Goal: Task Accomplishment & Management: Manage account settings

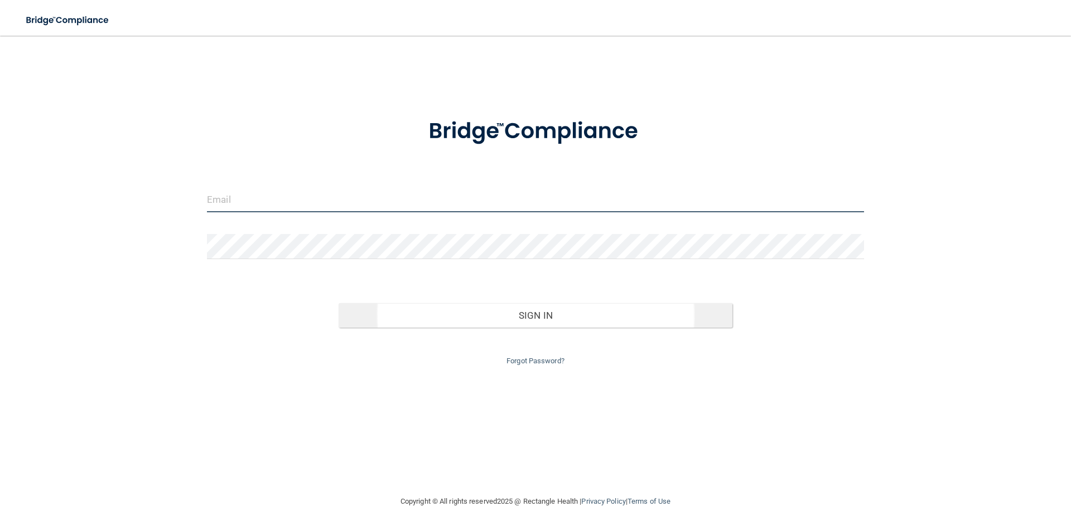
type input "[EMAIL_ADDRESS][DOMAIN_NAME]"
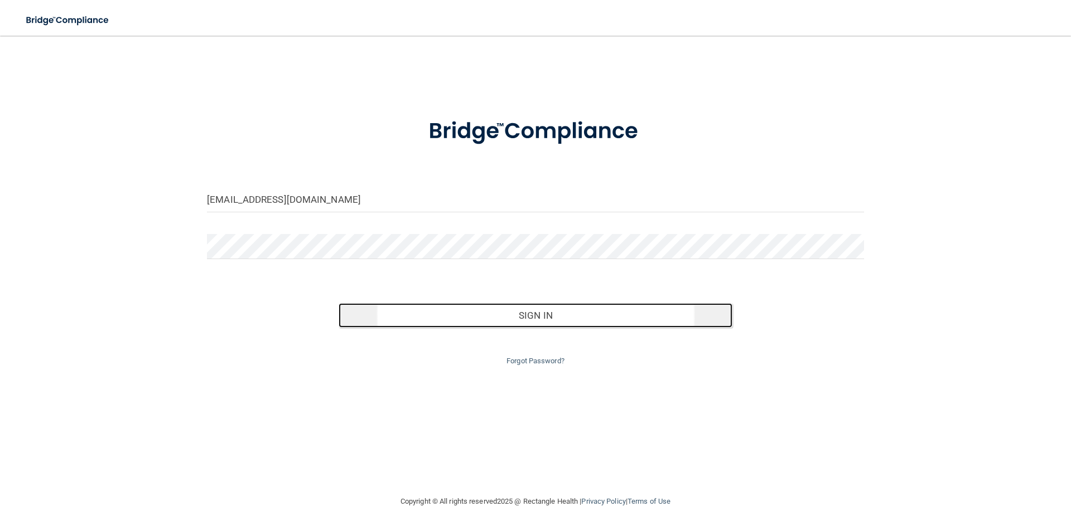
click at [537, 320] on button "Sign In" at bounding box center [536, 315] width 394 height 25
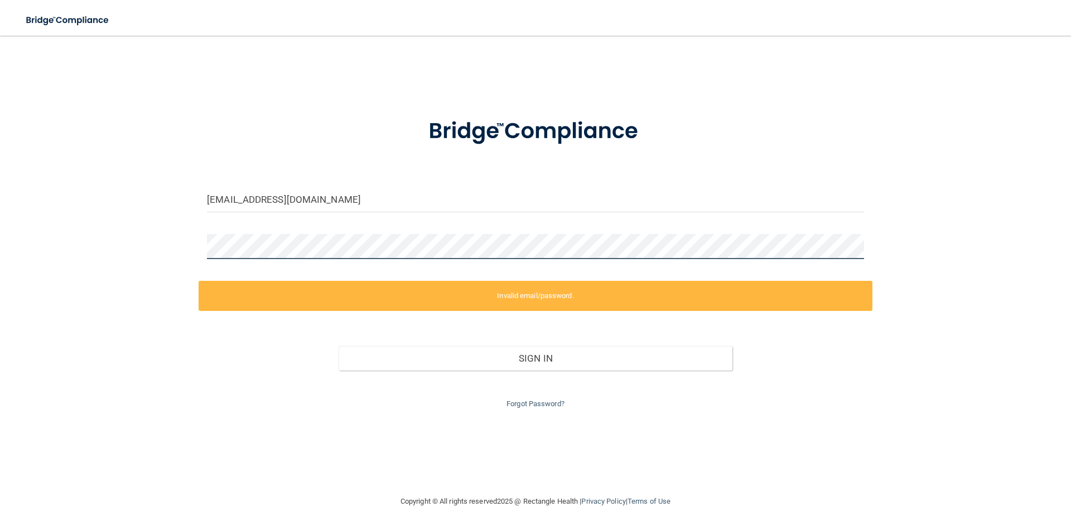
click at [197, 243] on div "kc@santarosaoralsurgery.com Invalid email/password. You don't have permission t…" at bounding box center [535, 265] width 1026 height 437
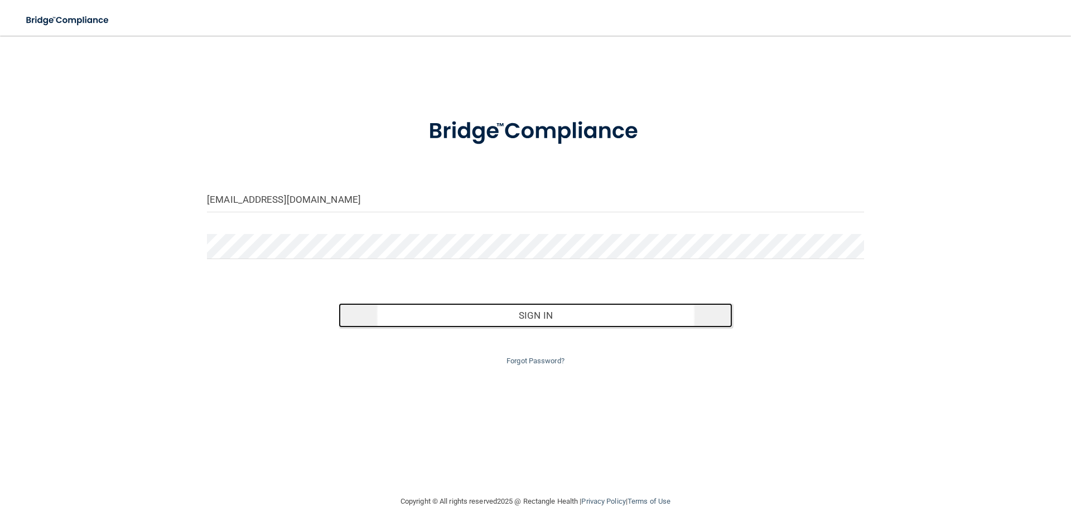
click at [538, 322] on button "Sign In" at bounding box center [536, 315] width 394 height 25
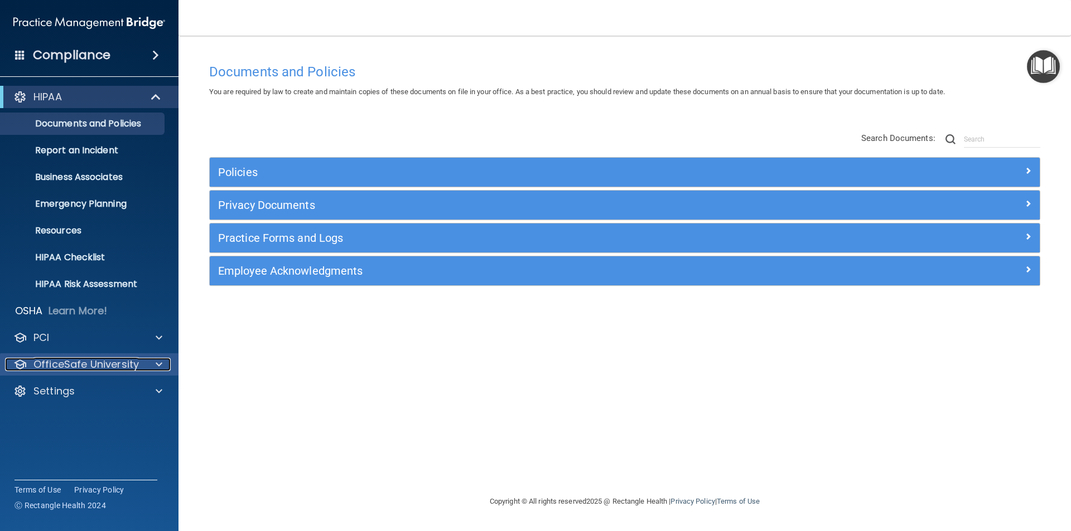
click at [67, 369] on p "OfficeSafe University" at bounding box center [85, 364] width 105 height 13
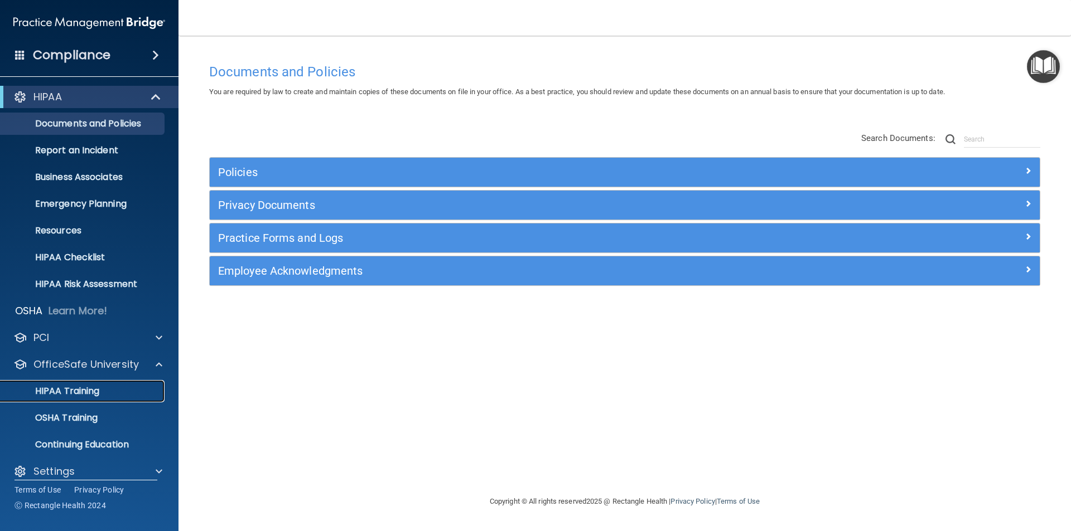
click at [62, 394] on p "HIPAA Training" at bounding box center [53, 391] width 92 height 11
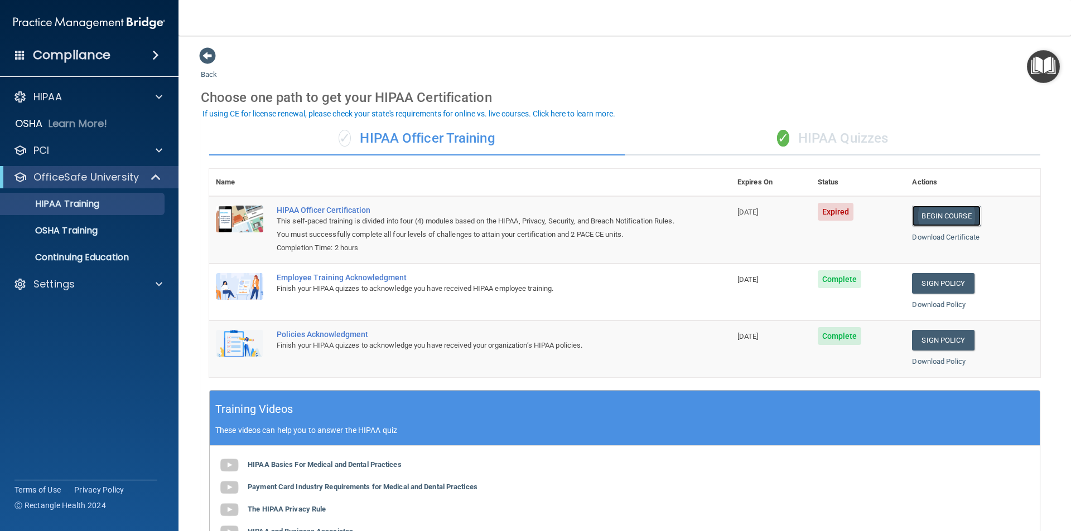
click at [932, 212] on link "Begin Course" at bounding box center [946, 216] width 68 height 21
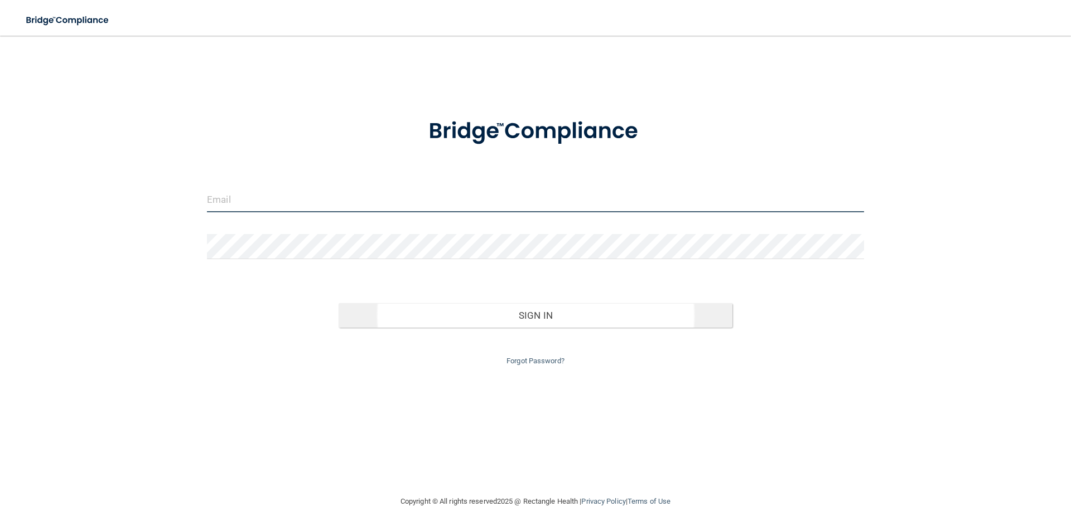
type input "[EMAIL_ADDRESS][DOMAIN_NAME]"
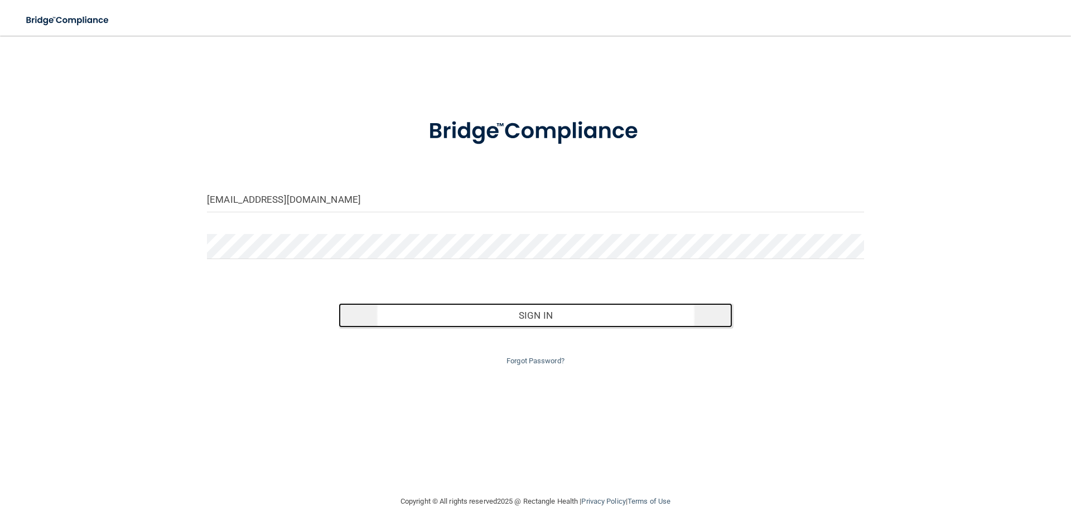
click at [525, 317] on button "Sign In" at bounding box center [536, 315] width 394 height 25
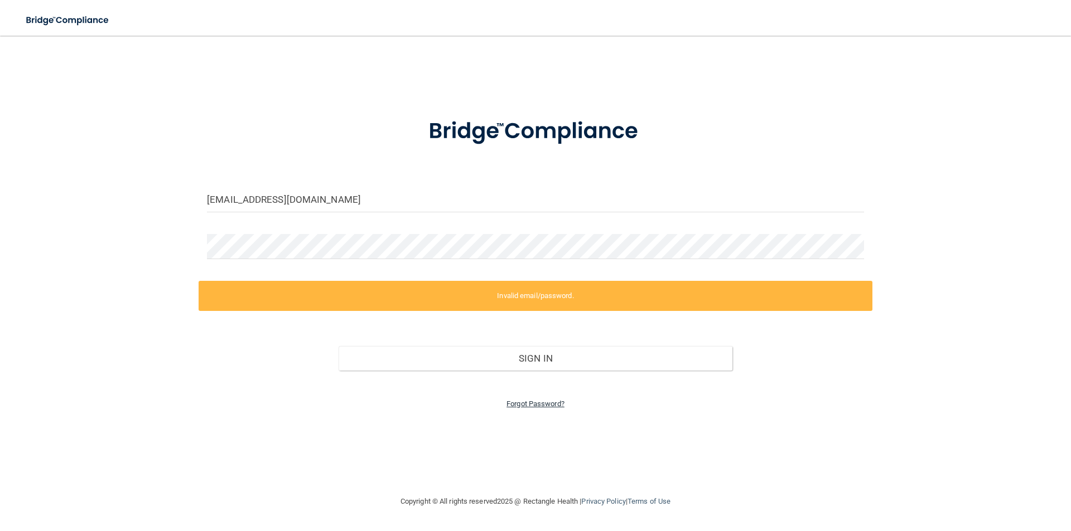
click at [525, 402] on link "Forgot Password?" at bounding box center [535, 404] width 58 height 8
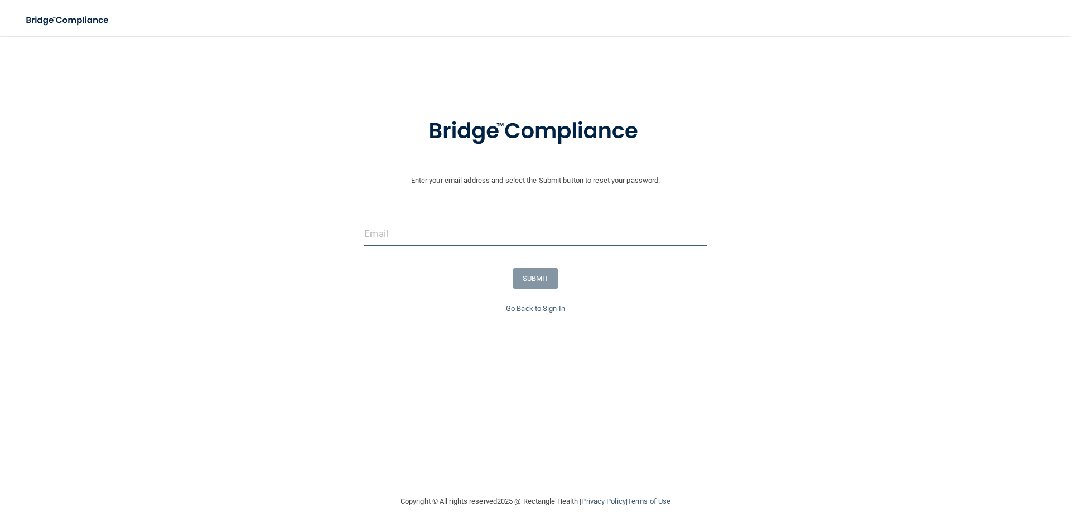
click at [415, 237] on input "email" at bounding box center [535, 233] width 342 height 25
type input "[EMAIL_ADDRESS][DOMAIN_NAME]"
click at [530, 274] on button "SUBMIT" at bounding box center [535, 278] width 45 height 21
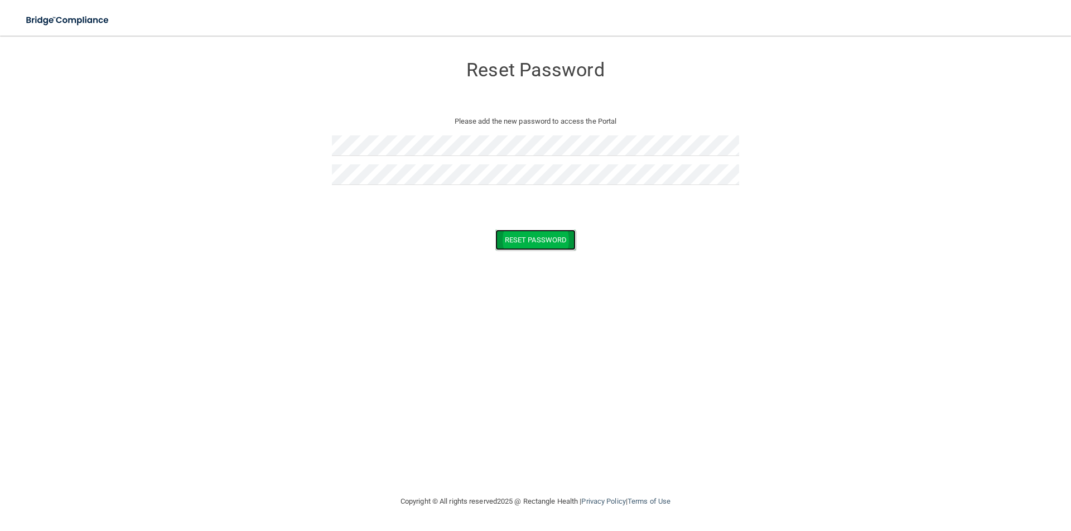
click at [537, 239] on button "Reset Password" at bounding box center [535, 240] width 80 height 21
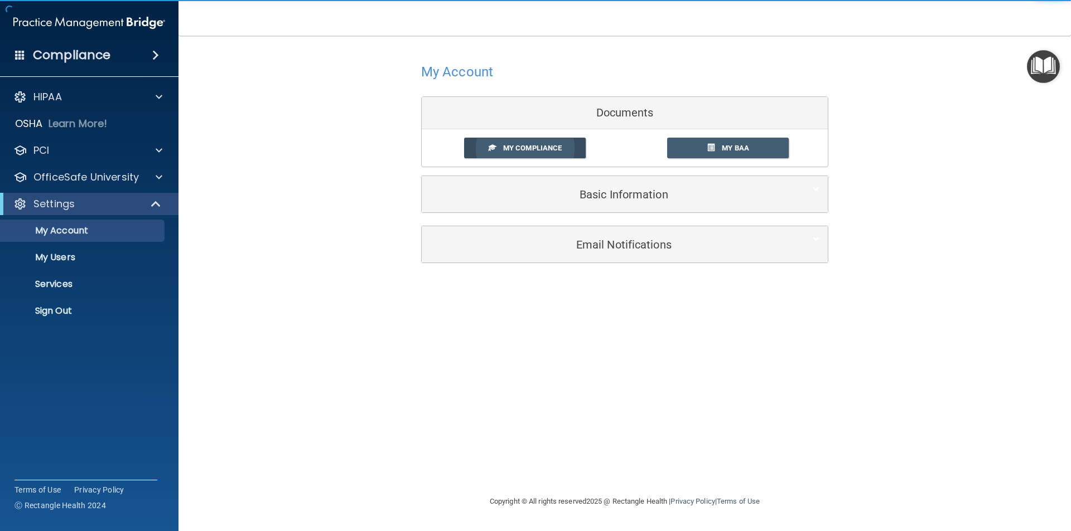
click at [535, 149] on span "My Compliance" at bounding box center [532, 148] width 59 height 8
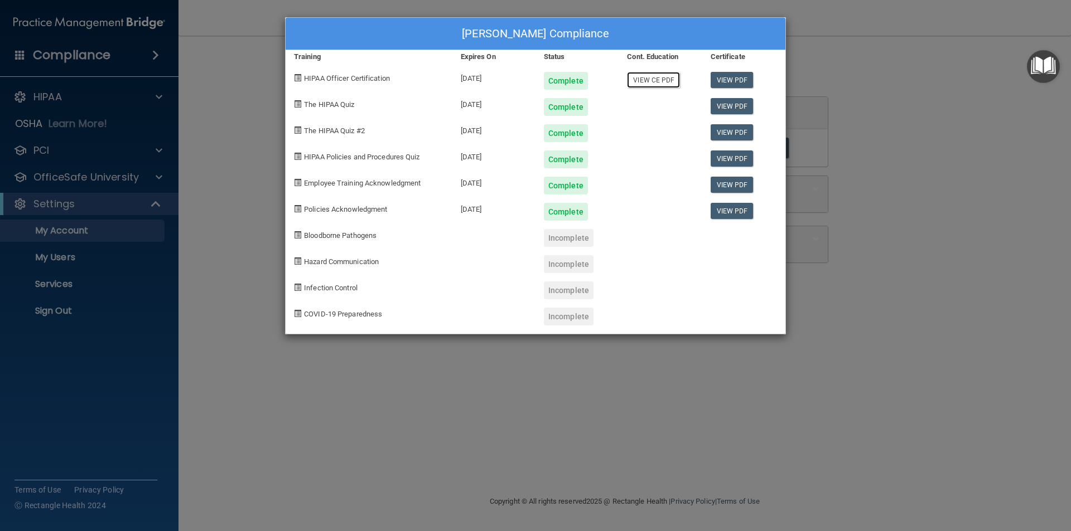
click at [658, 81] on link "View CE PDF" at bounding box center [653, 80] width 53 height 16
click at [59, 102] on div "[PERSON_NAME] Compliance Training Expires On Status Cont. Education Certificate…" at bounding box center [535, 265] width 1071 height 531
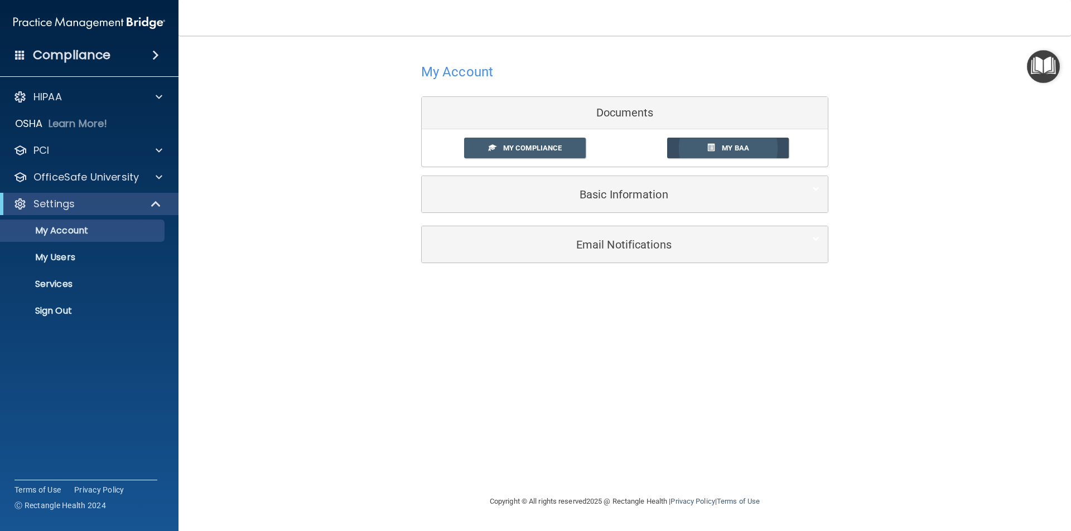
click at [713, 144] on span at bounding box center [710, 147] width 7 height 7
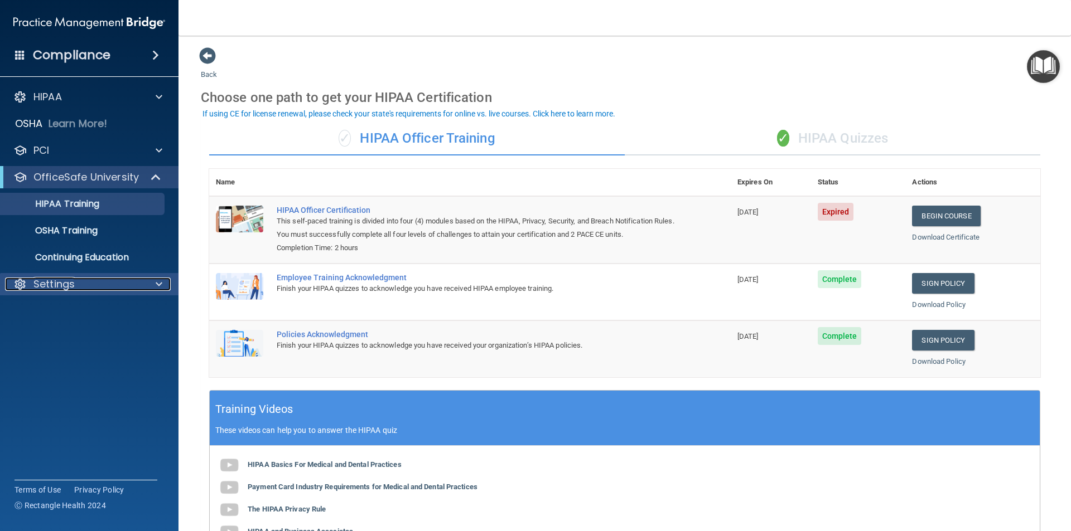
click at [43, 280] on p "Settings" at bounding box center [53, 284] width 41 height 13
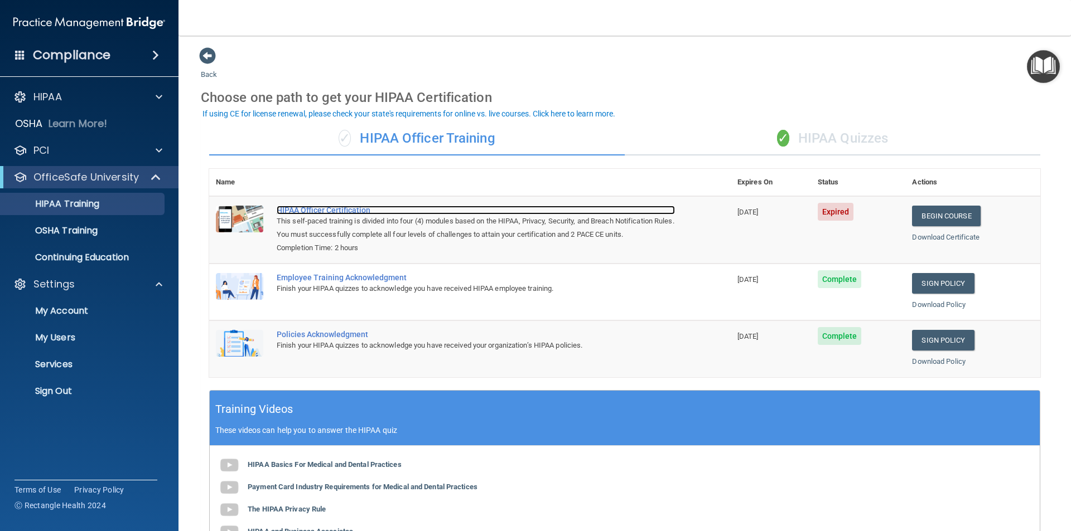
click at [324, 210] on div "HIPAA Officer Certification" at bounding box center [476, 210] width 398 height 9
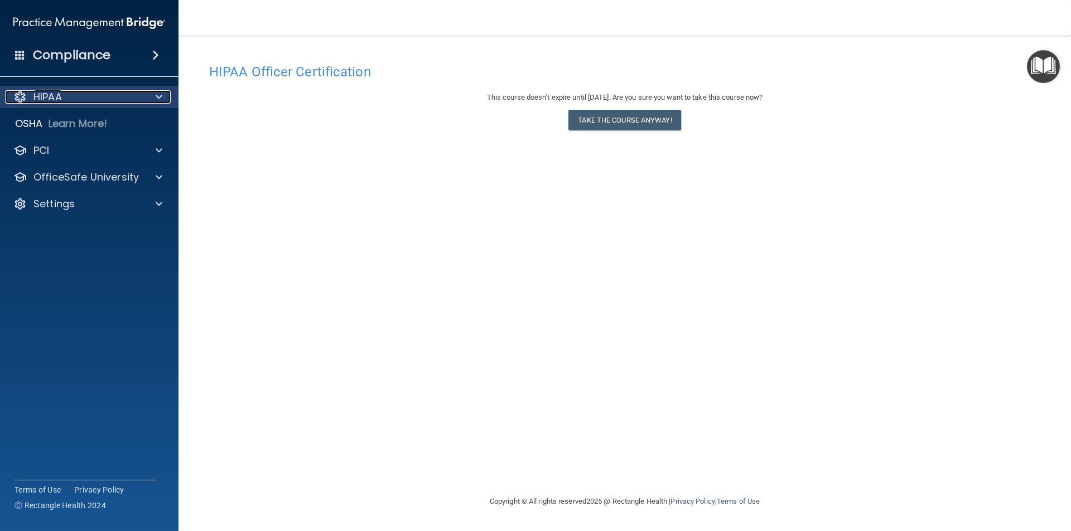
click at [61, 93] on p "HIPAA" at bounding box center [47, 96] width 28 height 13
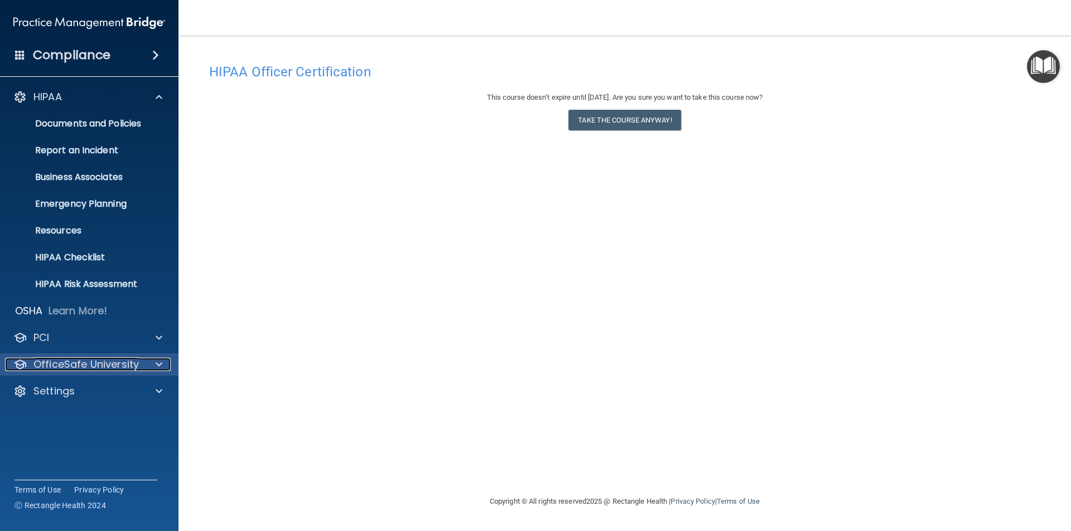
click at [55, 365] on p "OfficeSafe University" at bounding box center [85, 364] width 105 height 13
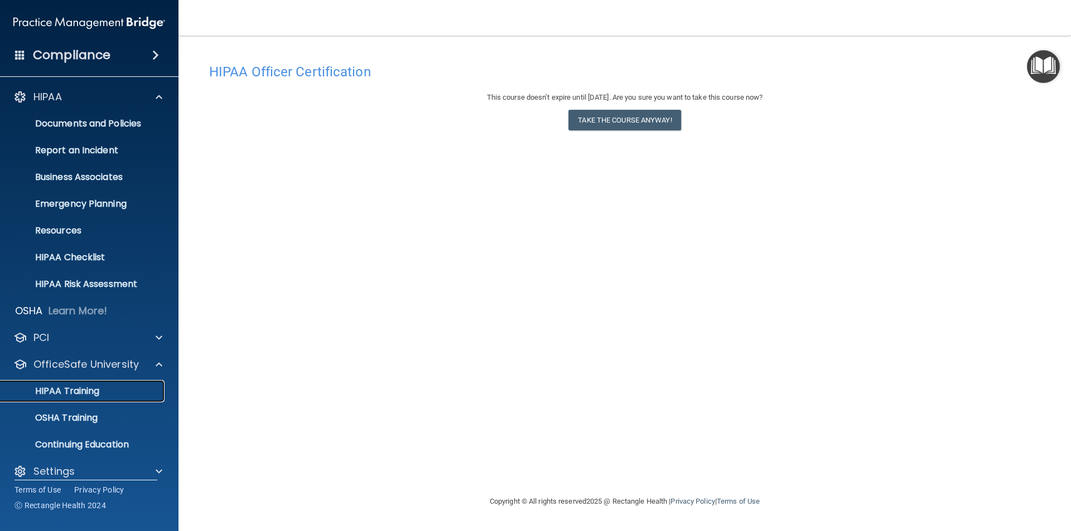
click at [60, 393] on p "HIPAA Training" at bounding box center [53, 391] width 92 height 11
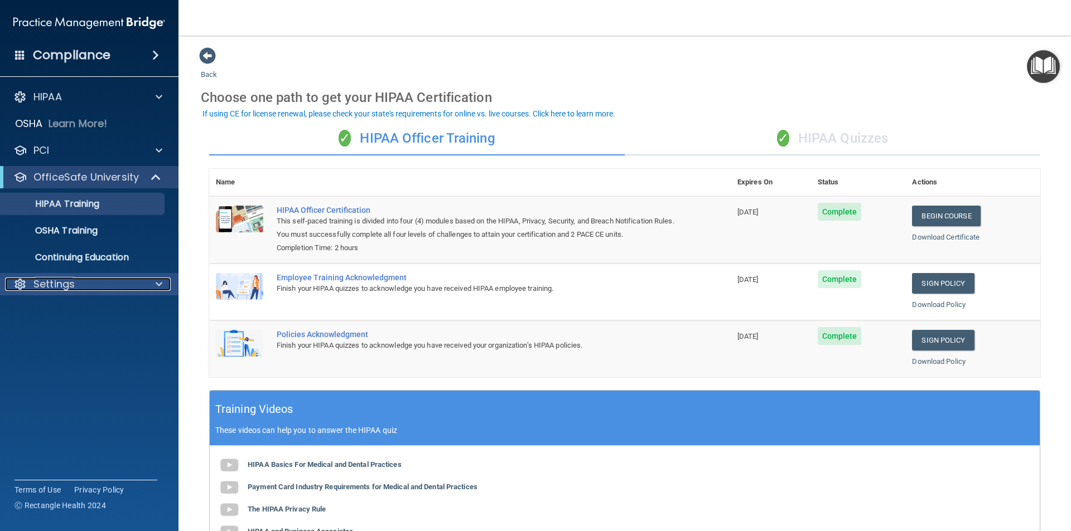
click at [56, 286] on p "Settings" at bounding box center [53, 284] width 41 height 13
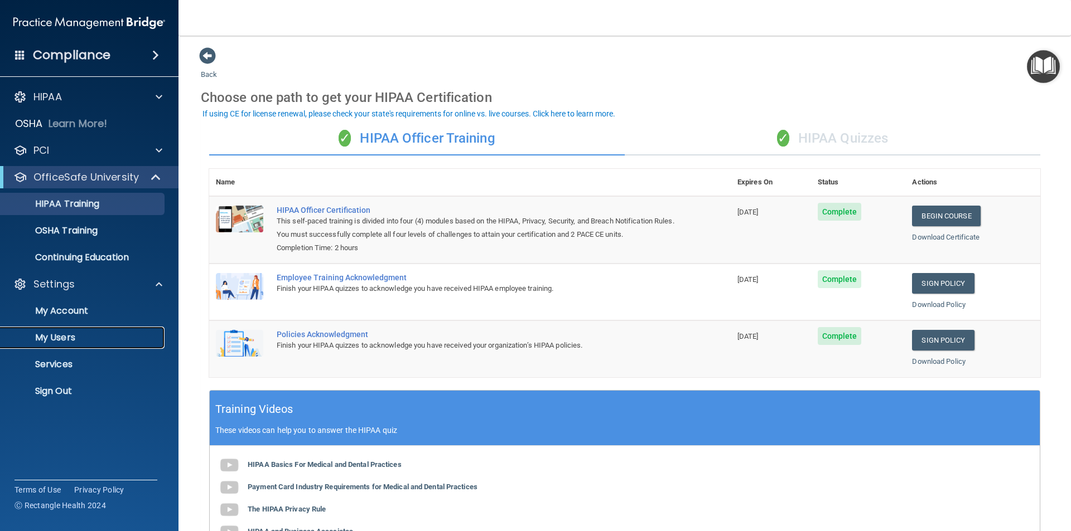
click at [63, 337] on p "My Users" at bounding box center [83, 337] width 152 height 11
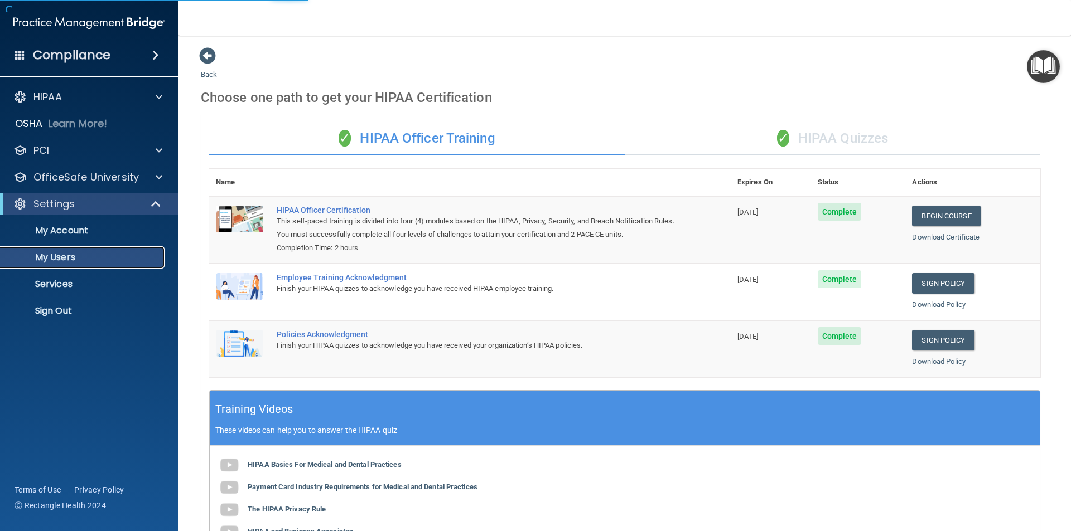
select select "20"
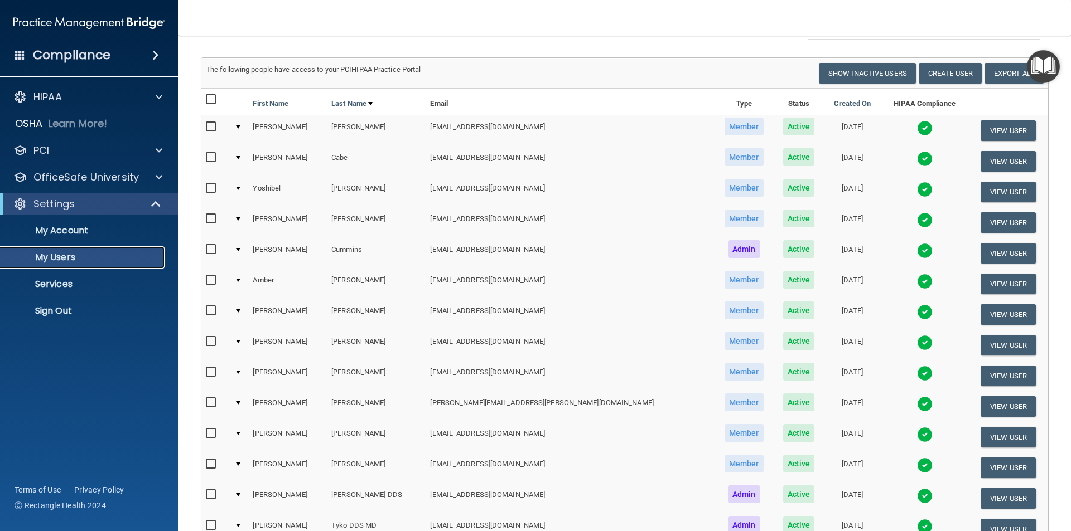
scroll to position [223, 0]
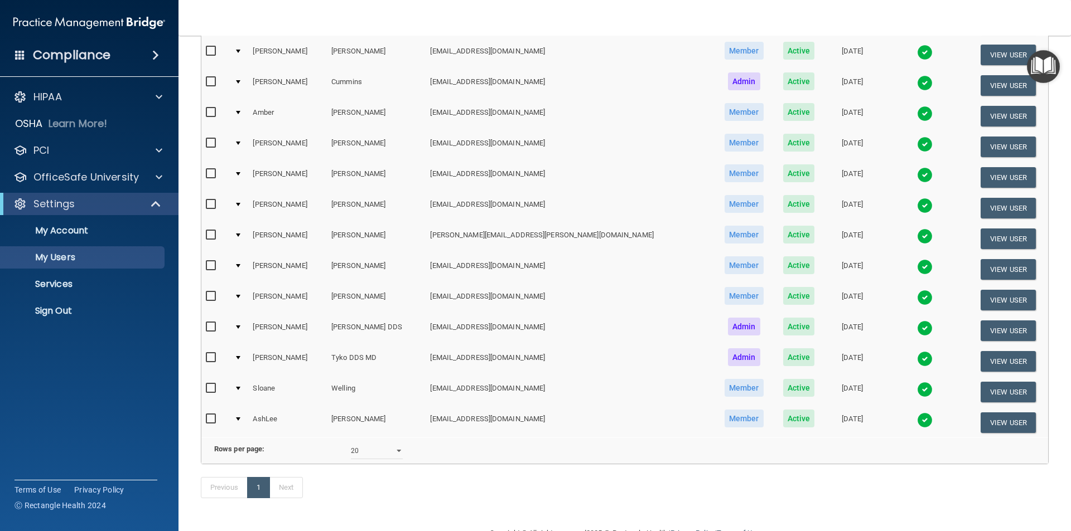
click at [206, 356] on input "checkbox" at bounding box center [212, 358] width 13 height 9
checkbox input "true"
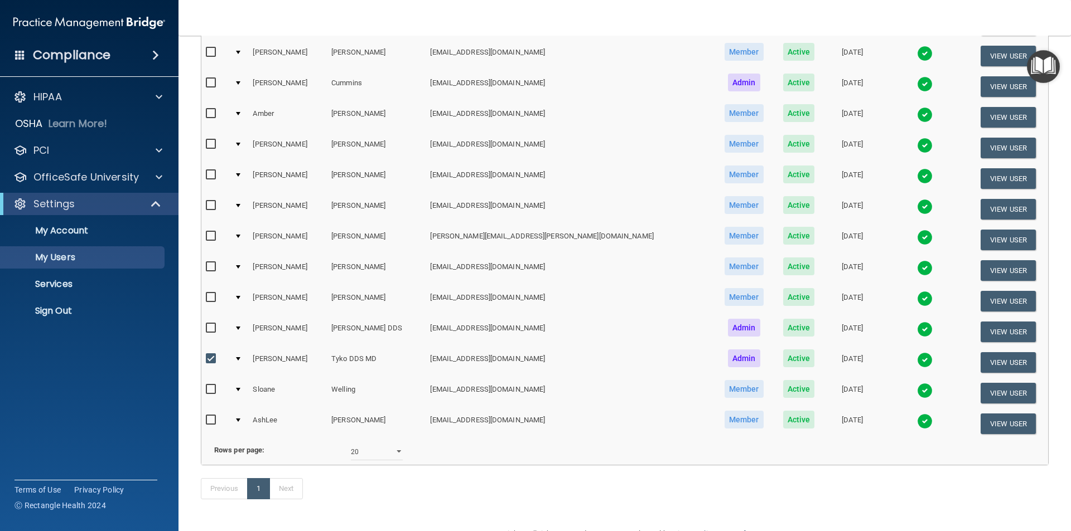
scroll to position [224, 0]
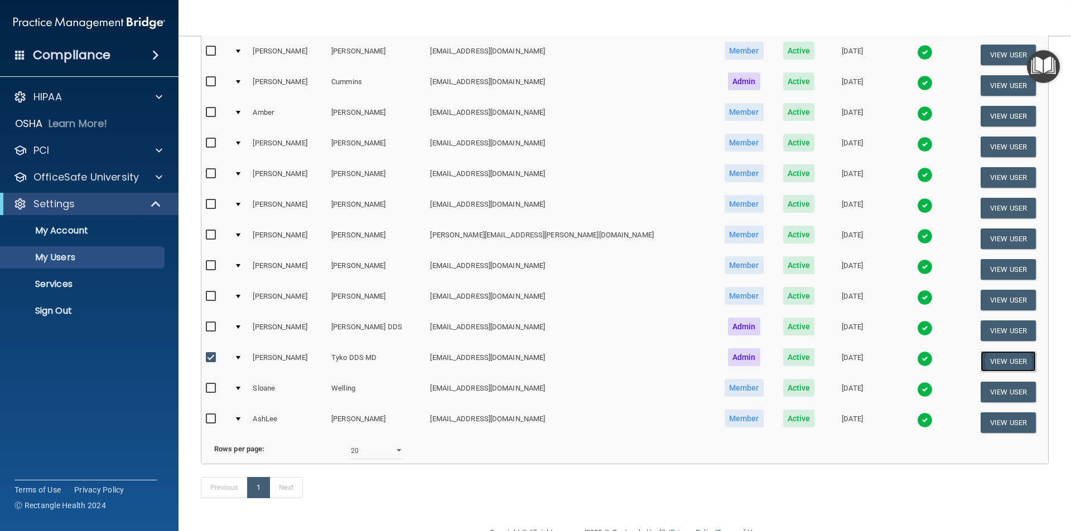
click at [986, 365] on button "View User" at bounding box center [1007, 361] width 55 height 21
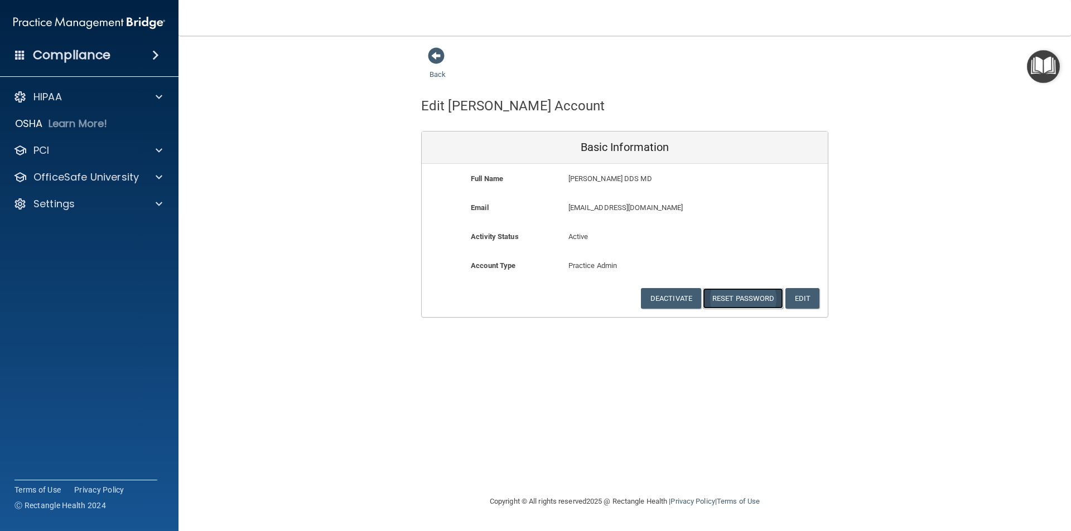
click at [725, 299] on button "Reset Password" at bounding box center [743, 298] width 80 height 21
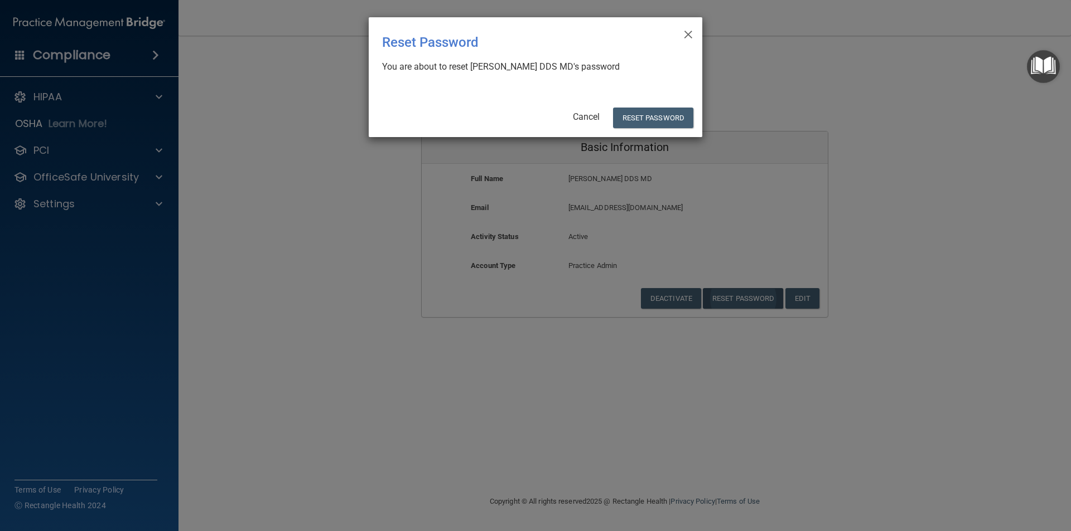
click at [725, 299] on div "× Close Reset Password There was an error while resetting the password ... You …" at bounding box center [535, 265] width 1071 height 531
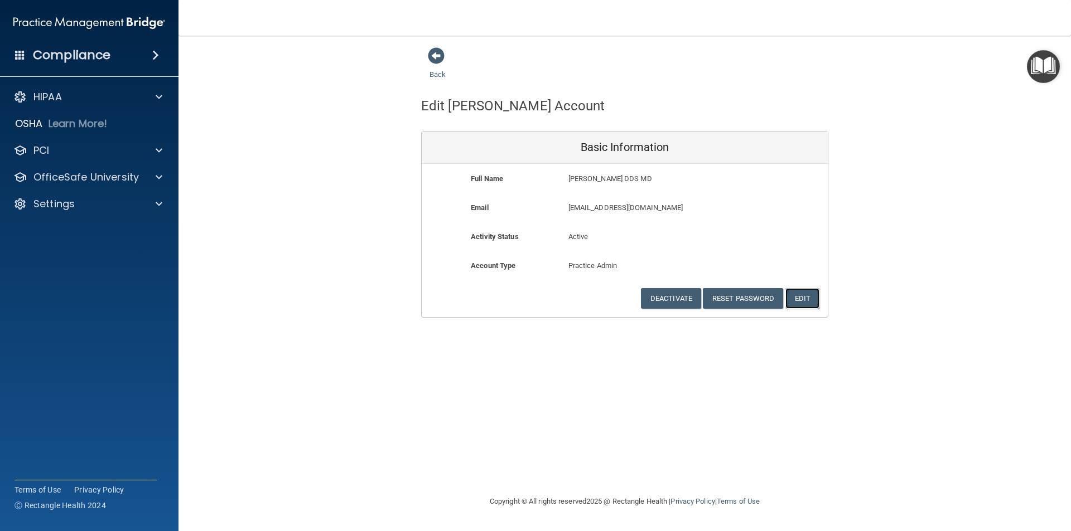
click at [803, 296] on button "Edit" at bounding box center [802, 298] width 34 height 21
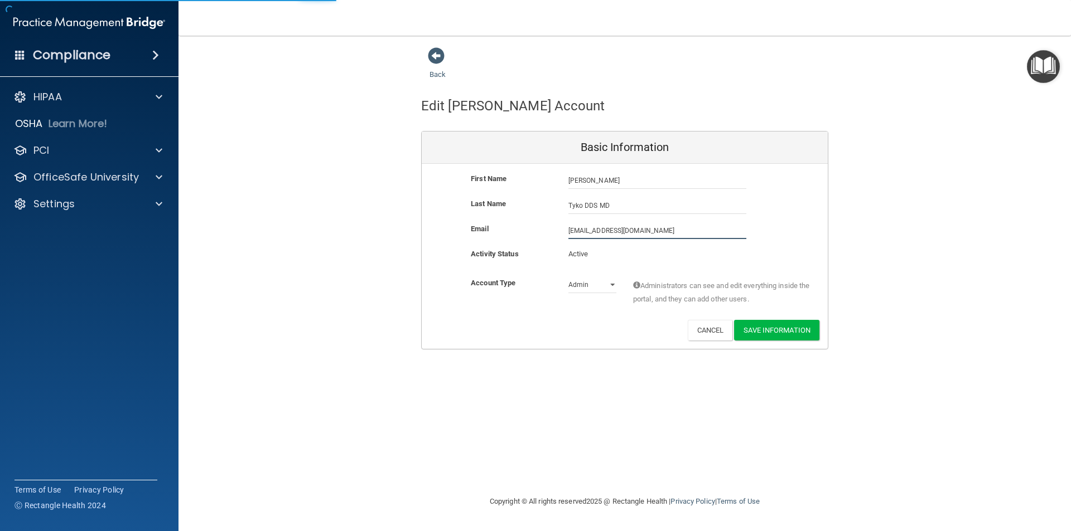
drag, startPoint x: 649, startPoint y: 231, endPoint x: 567, endPoint y: 237, distance: 82.7
click at [567, 237] on div "[EMAIL_ADDRESS][DOMAIN_NAME] [EMAIL_ADDRESS][DOMAIN_NAME]" at bounding box center [657, 231] width 195 height 17
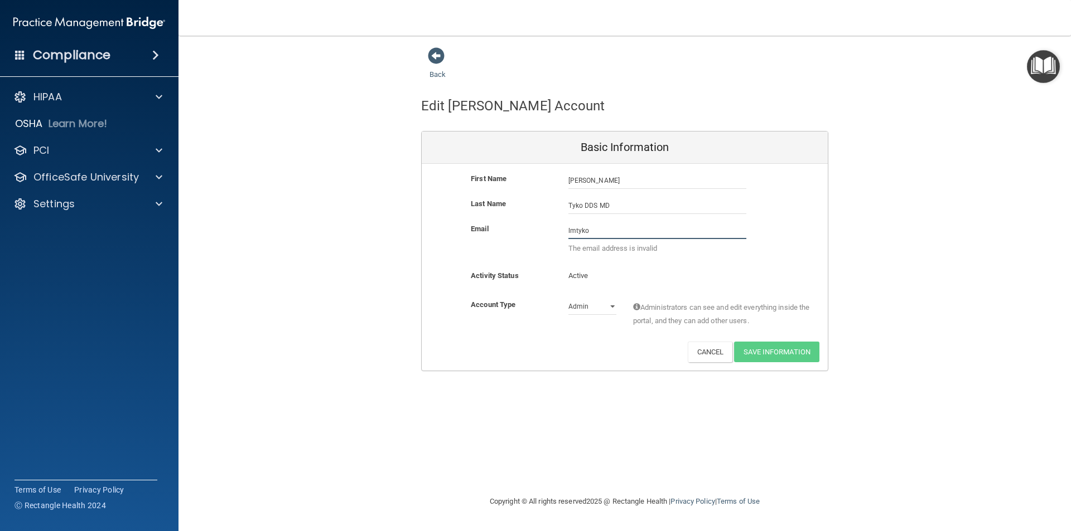
type input "[EMAIL_ADDRESS][DOMAIN_NAME]"
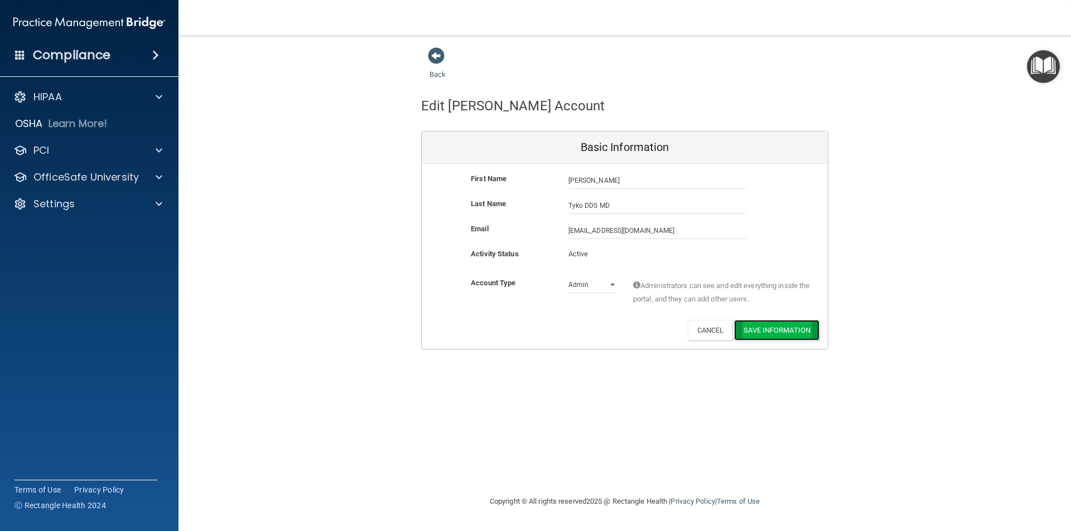
click at [769, 331] on button "Save Information" at bounding box center [776, 330] width 85 height 21
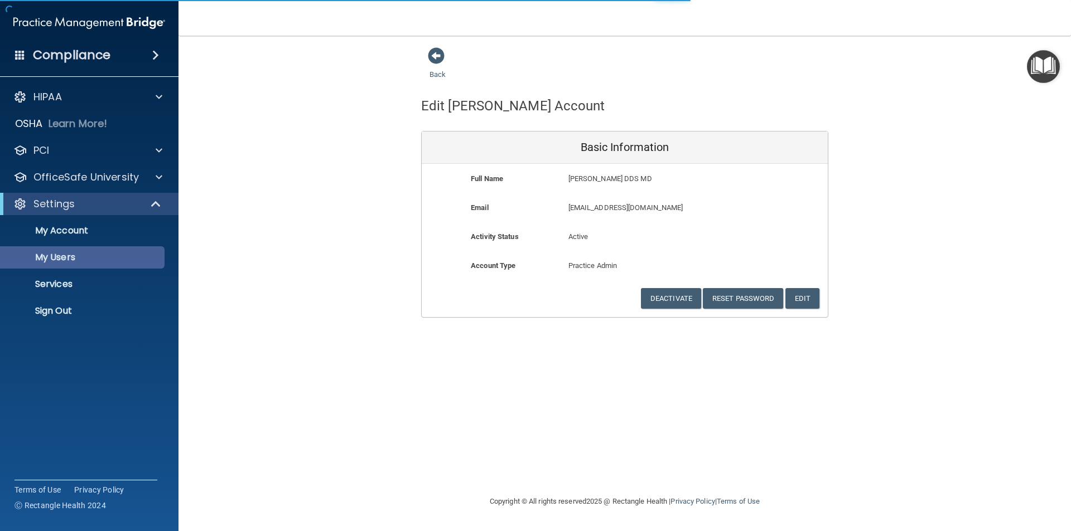
select select "20"
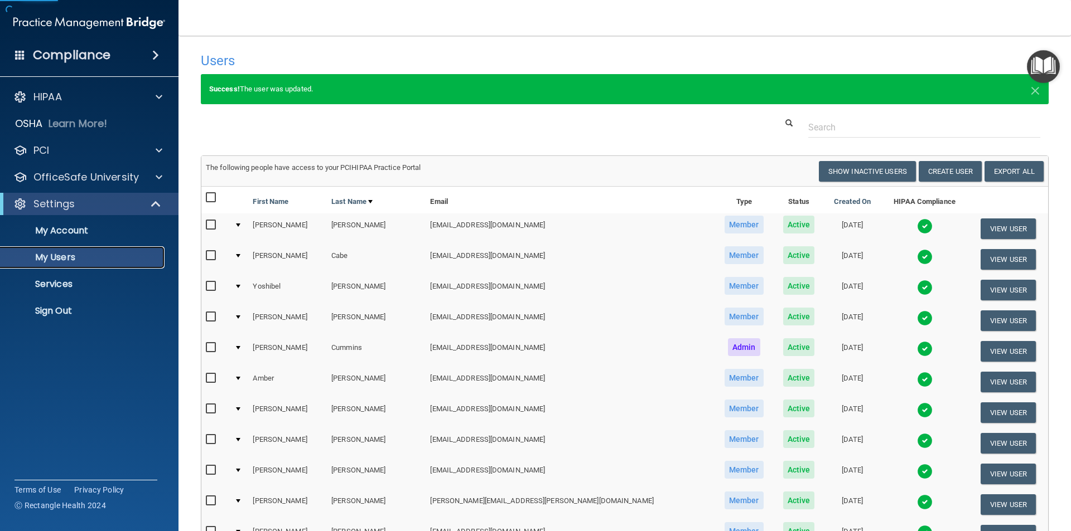
click at [50, 258] on p "My Users" at bounding box center [83, 257] width 152 height 11
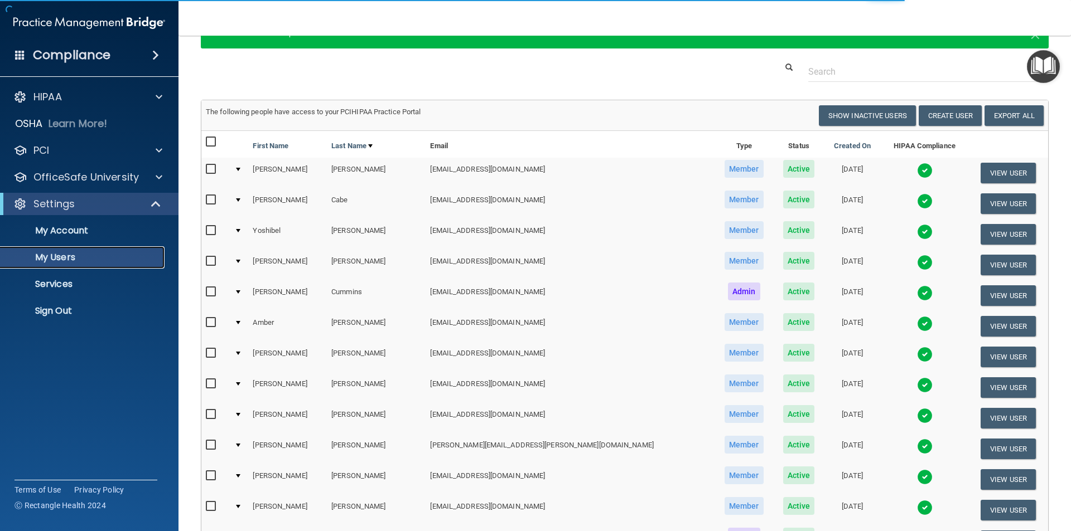
select select "20"
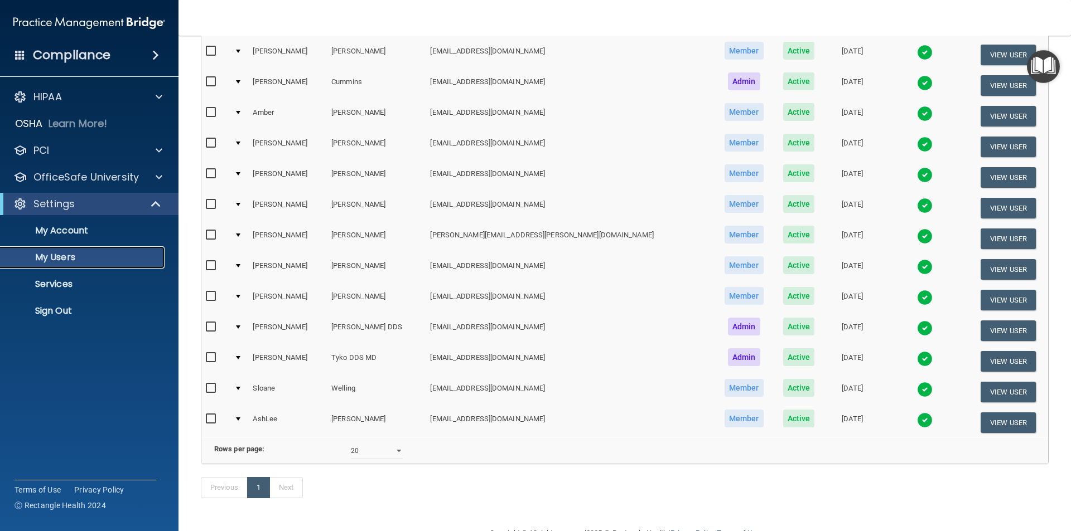
scroll to position [269, 0]
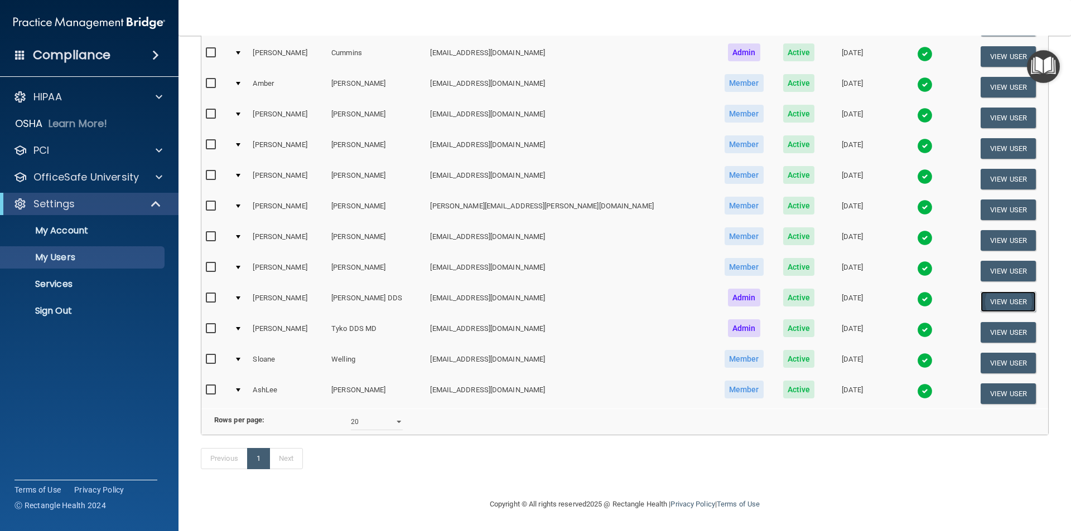
click at [981, 292] on button "View User" at bounding box center [1007, 302] width 55 height 21
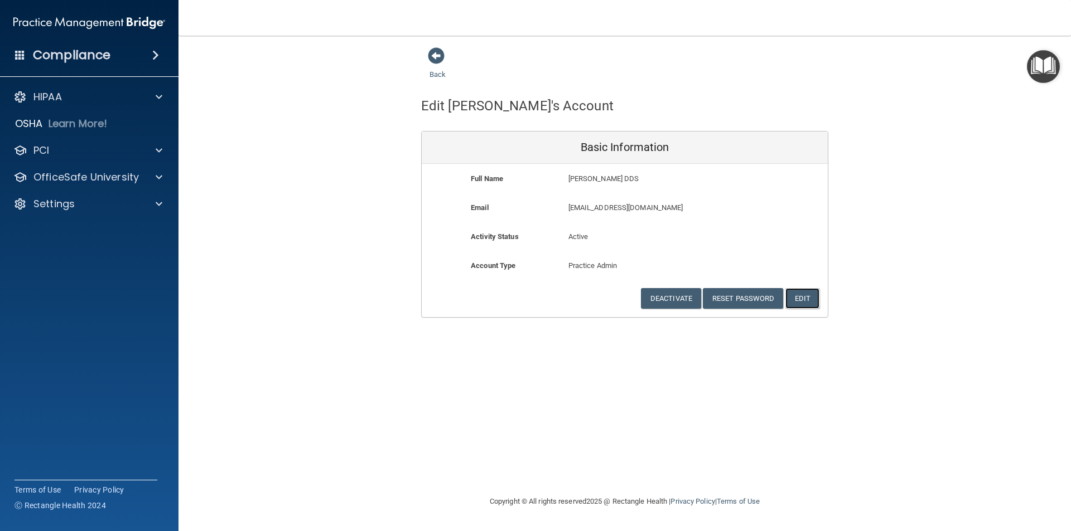
drag, startPoint x: 810, startPoint y: 302, endPoint x: 787, endPoint y: 298, distance: 23.1
click at [810, 301] on button "Edit" at bounding box center [802, 298] width 34 height 21
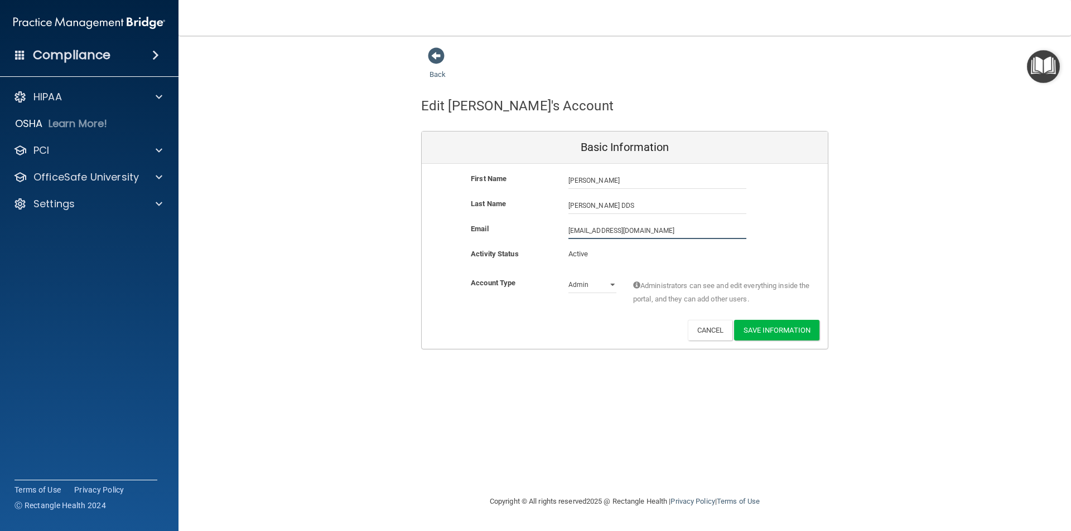
drag, startPoint x: 568, startPoint y: 231, endPoint x: 699, endPoint y: 231, distance: 130.5
click at [699, 231] on input "[EMAIL_ADDRESS][DOMAIN_NAME]" at bounding box center [657, 231] width 178 height 17
type input "[PERSON_NAME][DOMAIN_NAME][EMAIL_ADDRESS][PERSON_NAME][DOMAIN_NAME]"
click at [785, 335] on button "Save Information" at bounding box center [776, 332] width 85 height 21
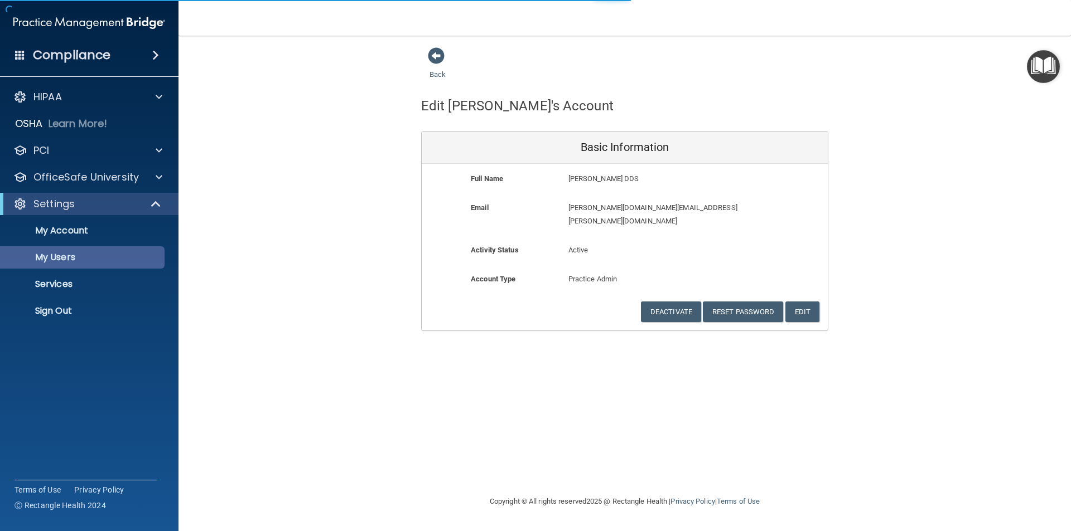
select select "20"
